Goal: Task Accomplishment & Management: Manage account settings

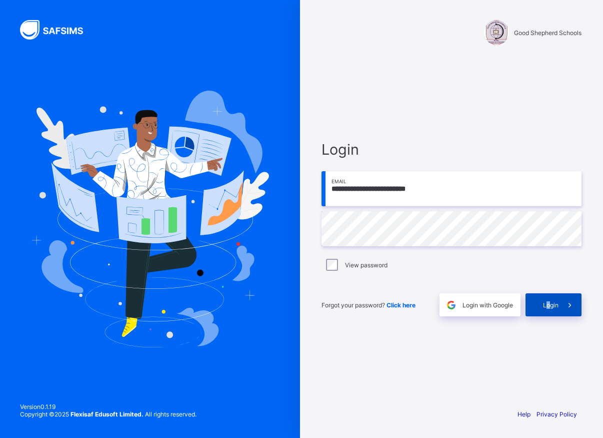
click at [548, 309] on div "Login" at bounding box center [554, 304] width 56 height 23
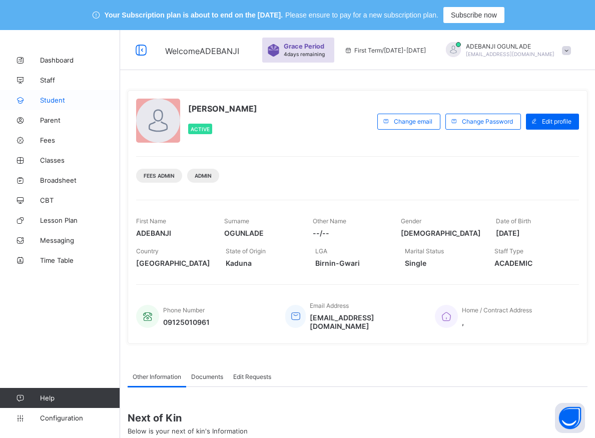
click at [47, 98] on span "Student" at bounding box center [80, 100] width 80 height 8
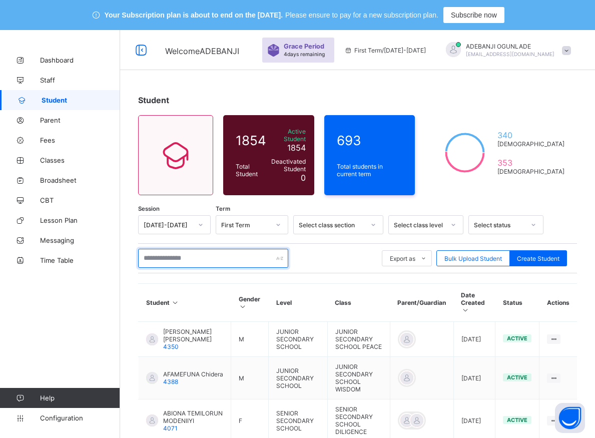
click at [183, 255] on input "text" at bounding box center [213, 258] width 150 height 19
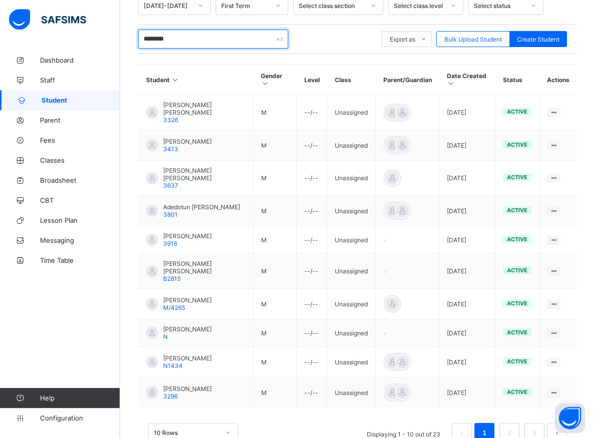
scroll to position [240, 0]
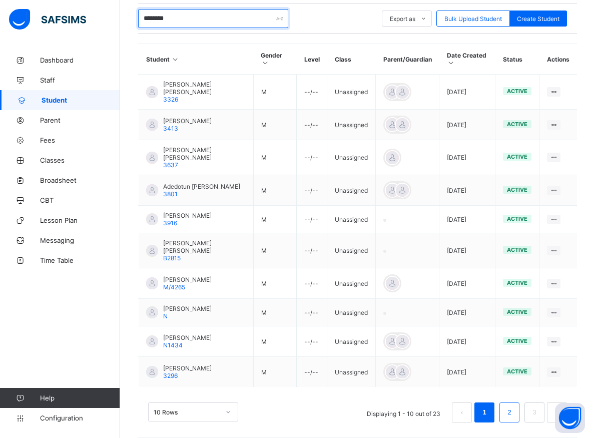
type input "********"
click at [514, 409] on link "2" at bounding box center [509, 412] width 10 height 13
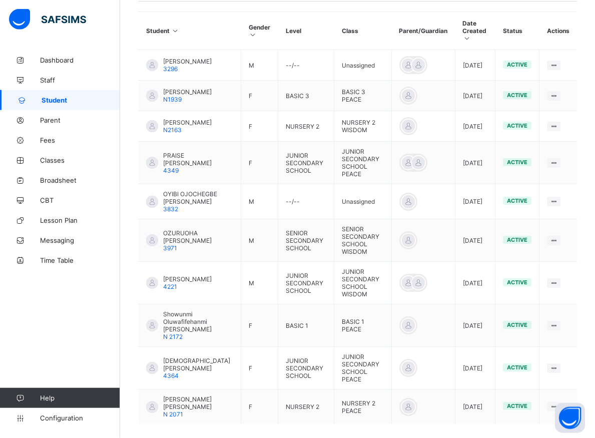
scroll to position [291, 0]
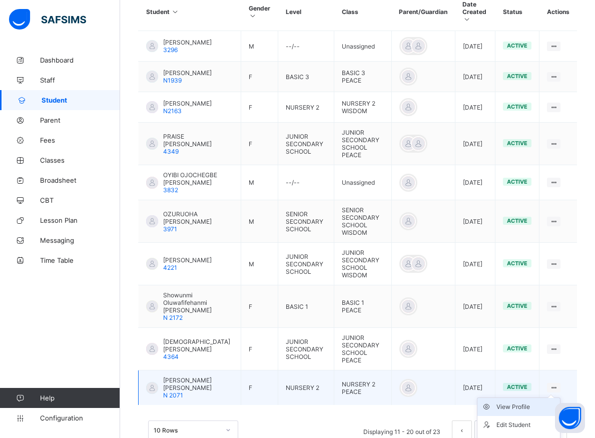
click at [521, 402] on div "View Profile" at bounding box center [526, 407] width 60 height 10
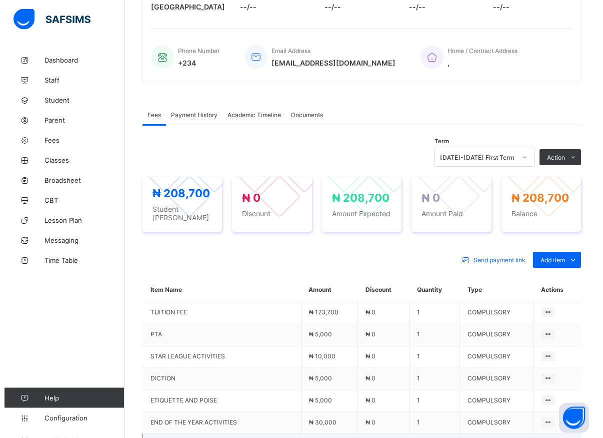
scroll to position [285, 0]
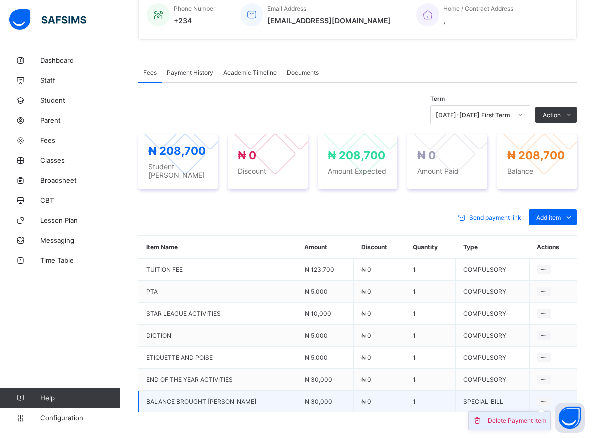
click at [530, 416] on div "Delete Payment Item" at bounding box center [517, 421] width 59 height 10
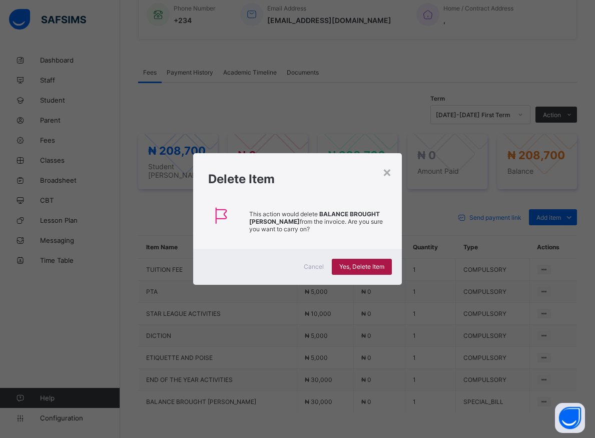
click at [356, 263] on span "Yes, Delete Item" at bounding box center [361, 267] width 45 height 8
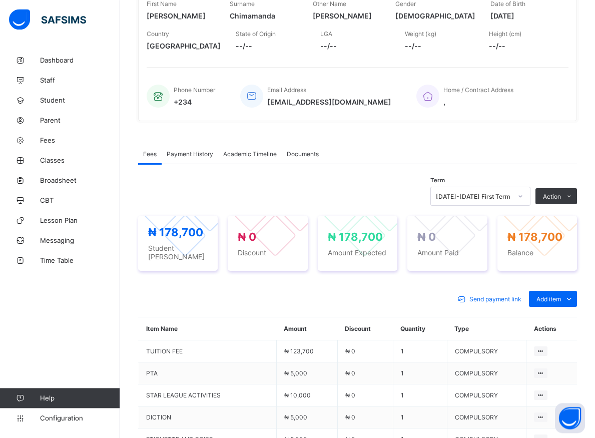
scroll to position [216, 0]
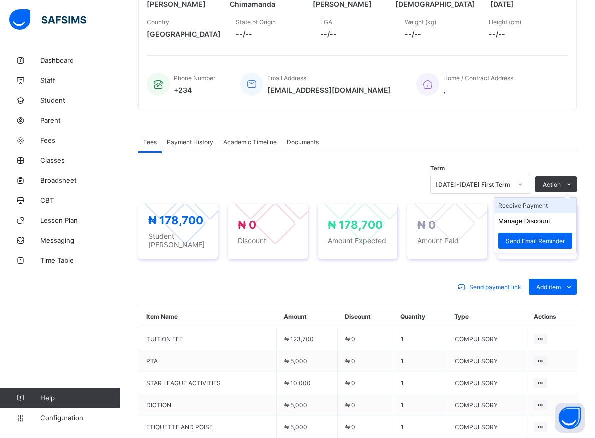
click at [543, 207] on li "Receive Payment" at bounding box center [535, 206] width 82 height 16
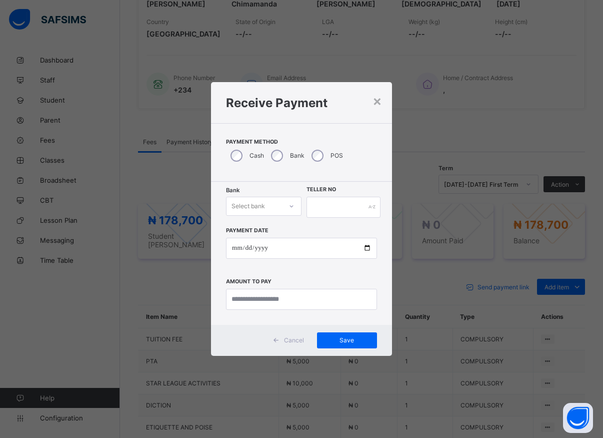
click at [290, 204] on icon at bounding box center [292, 206] width 6 height 10
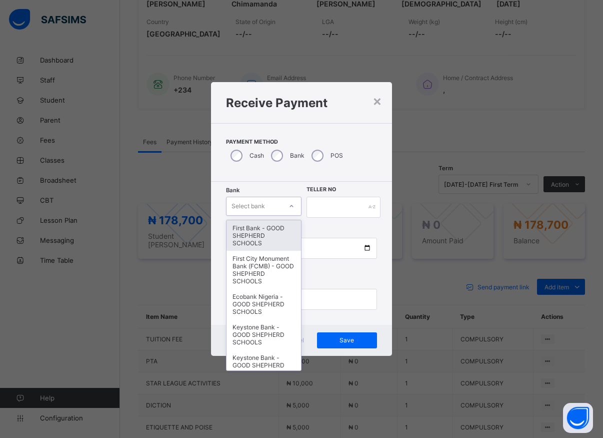
click at [250, 241] on div "First Bank - GOOD SHEPHERD SCHOOLS" at bounding box center [264, 235] width 75 height 31
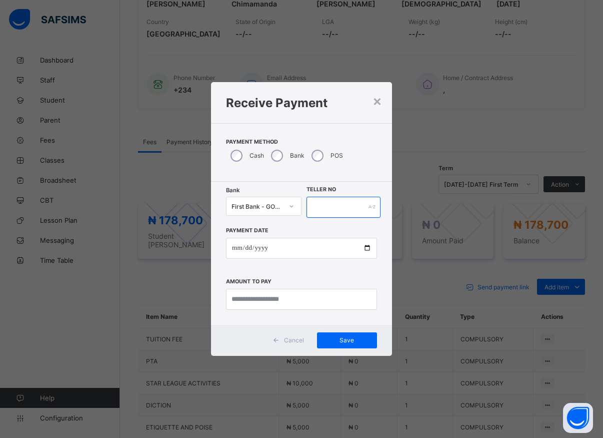
click at [328, 206] on input "text" at bounding box center [344, 207] width 74 height 21
type input "*****"
click at [366, 250] on input "date" at bounding box center [301, 248] width 151 height 21
type input "**********"
click at [280, 299] on input "currency" at bounding box center [301, 299] width 151 height 21
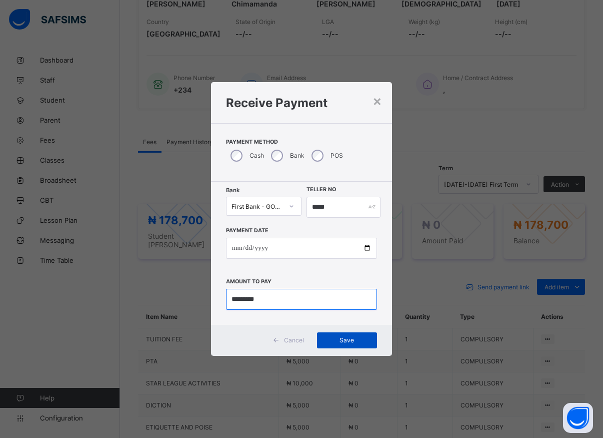
type input "*********"
click at [342, 337] on span "Save" at bounding box center [347, 340] width 45 height 8
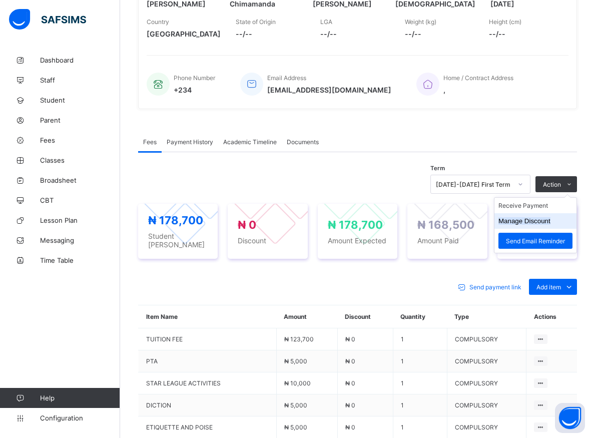
click at [544, 222] on button "Manage Discount" at bounding box center [524, 221] width 52 height 8
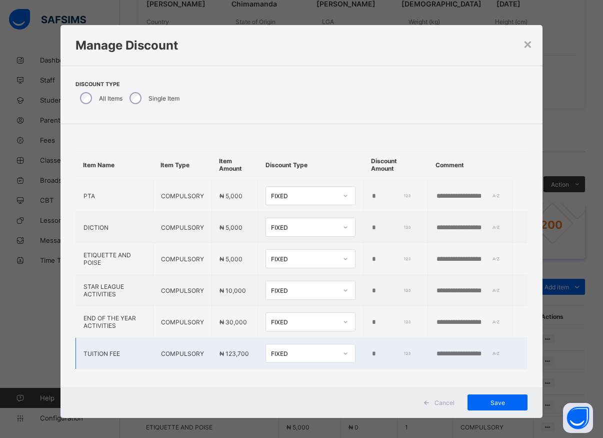
click at [371, 353] on input "*" at bounding box center [391, 354] width 40 height 8
type input "*****"
click at [484, 403] on span "Save" at bounding box center [497, 403] width 45 height 8
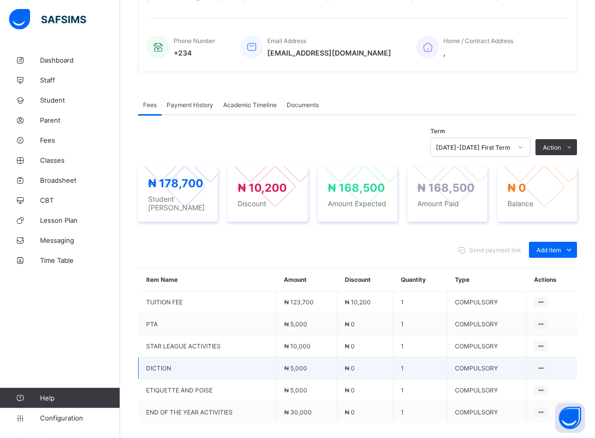
scroll to position [267, 0]
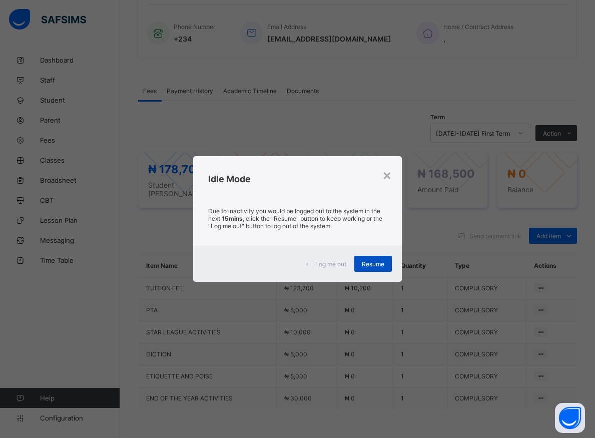
click at [374, 264] on span "Resume" at bounding box center [373, 264] width 23 height 8
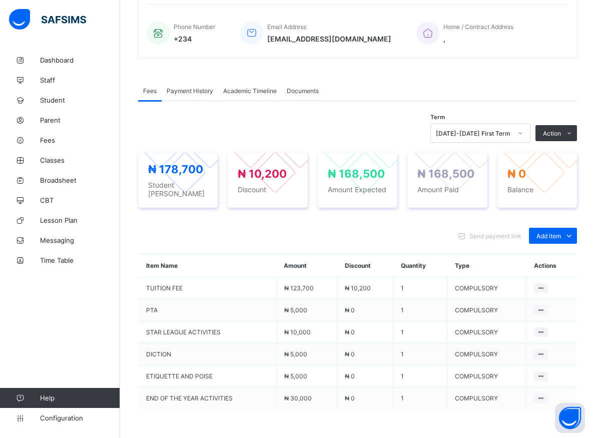
click at [292, 228] on div "Send payment link Add item Optional items Special bill" at bounding box center [357, 236] width 439 height 16
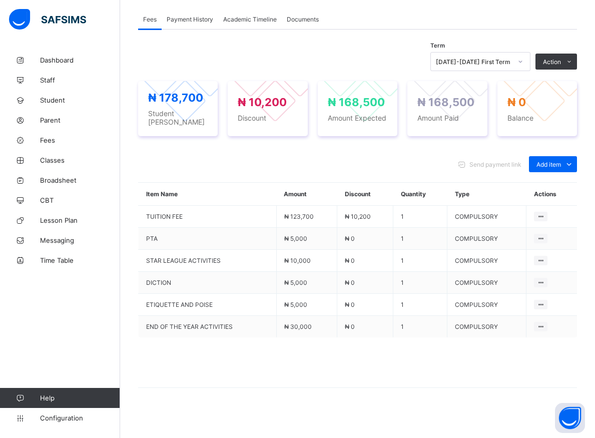
scroll to position [287, 0]
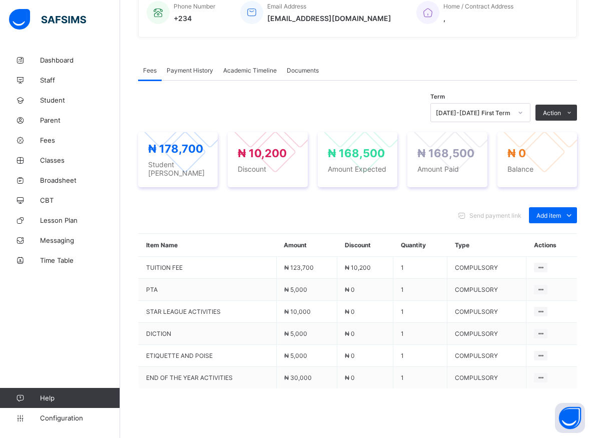
click at [322, 95] on div "Term [DATE]-[DATE] First Term Action Receive Payment Manage Discount Send Email…" at bounding box center [357, 272] width 439 height 383
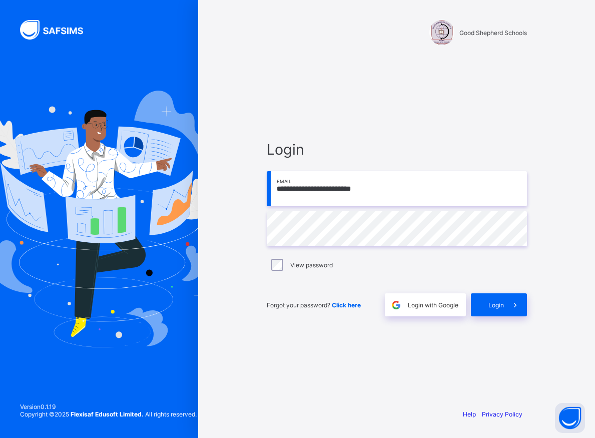
type input "**********"
